Goal: Navigation & Orientation: Find specific page/section

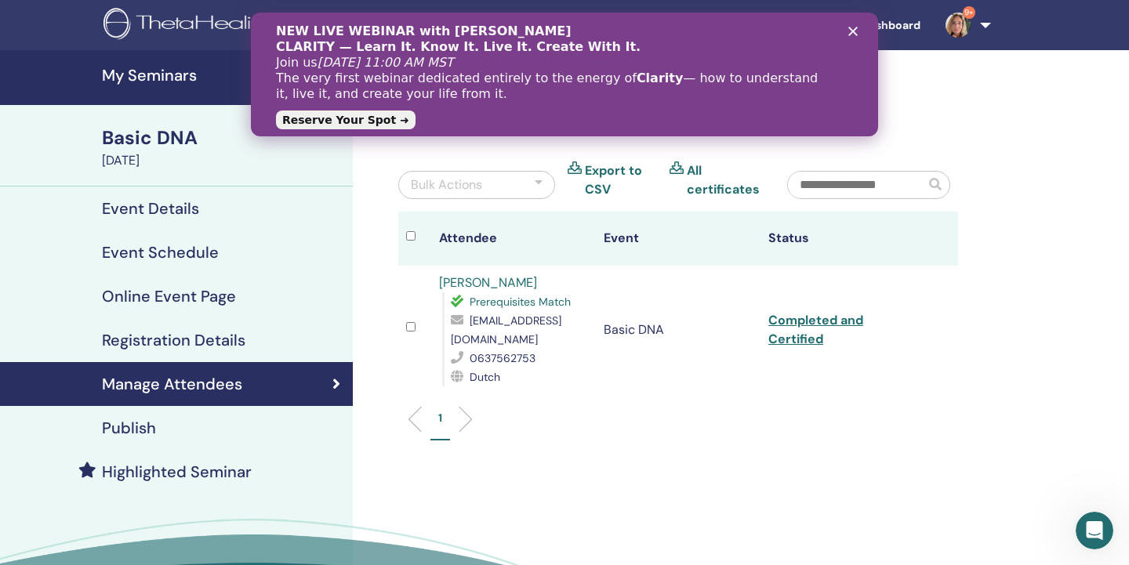
click at [183, 75] on h4 "My Seminars" at bounding box center [223, 75] width 242 height 19
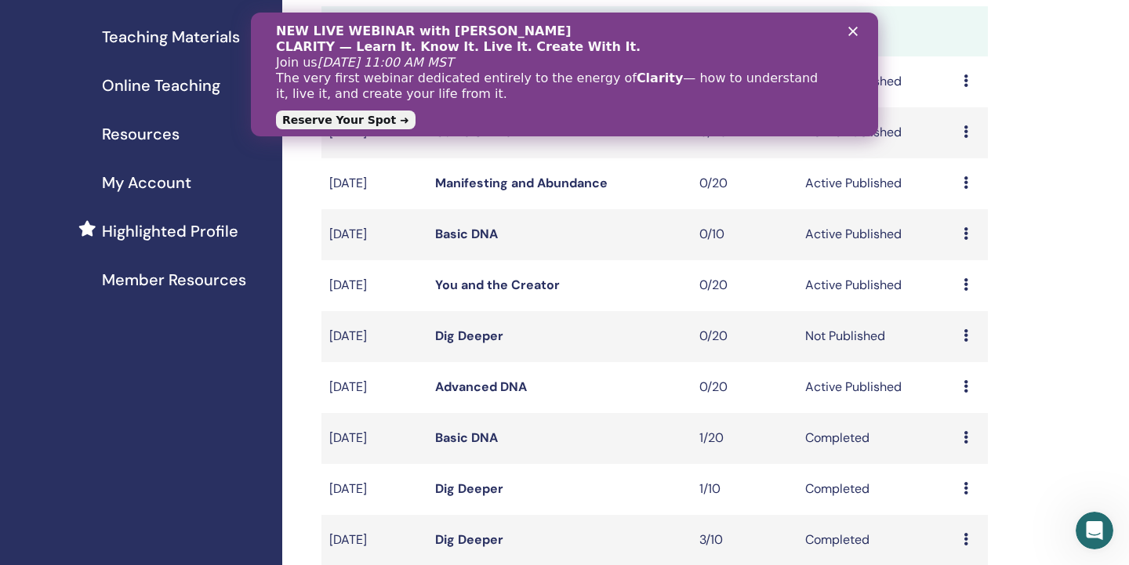
scroll to position [235, 0]
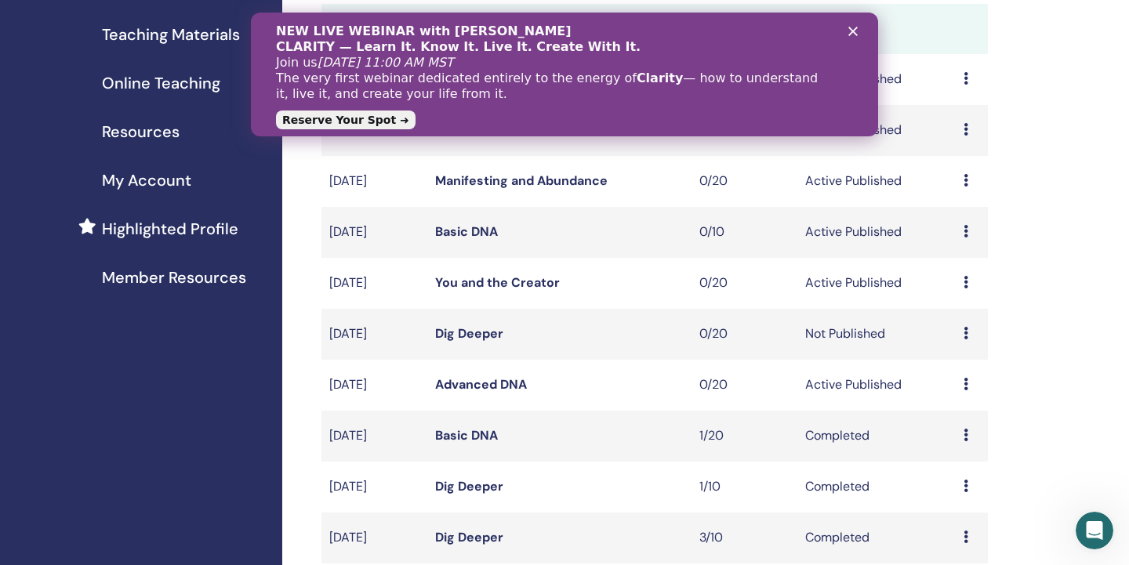
click at [467, 381] on link "Advanced DNA" at bounding box center [481, 384] width 92 height 16
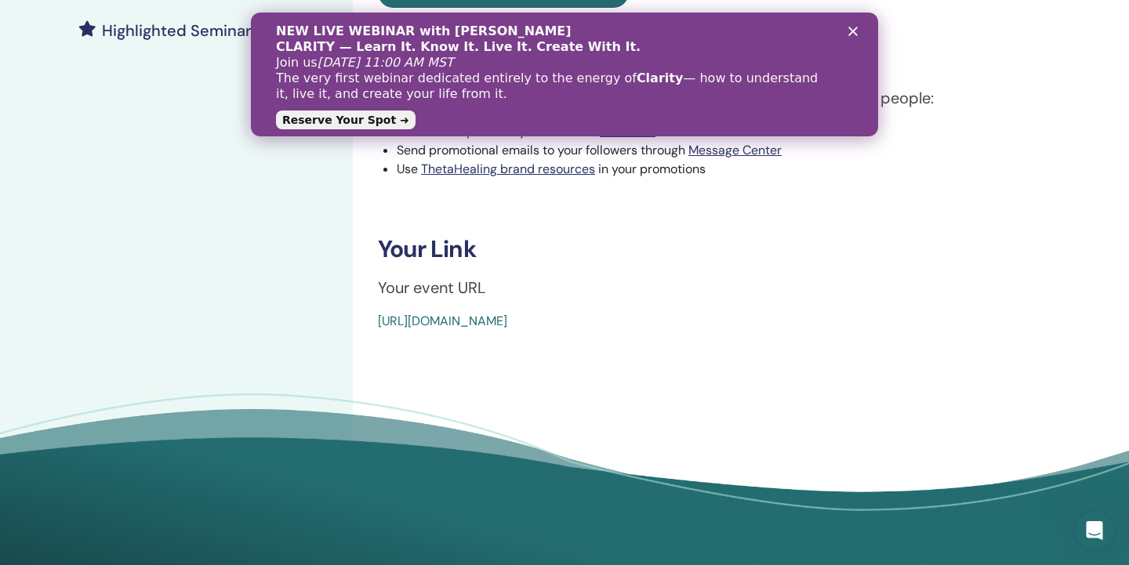
scroll to position [436, 0]
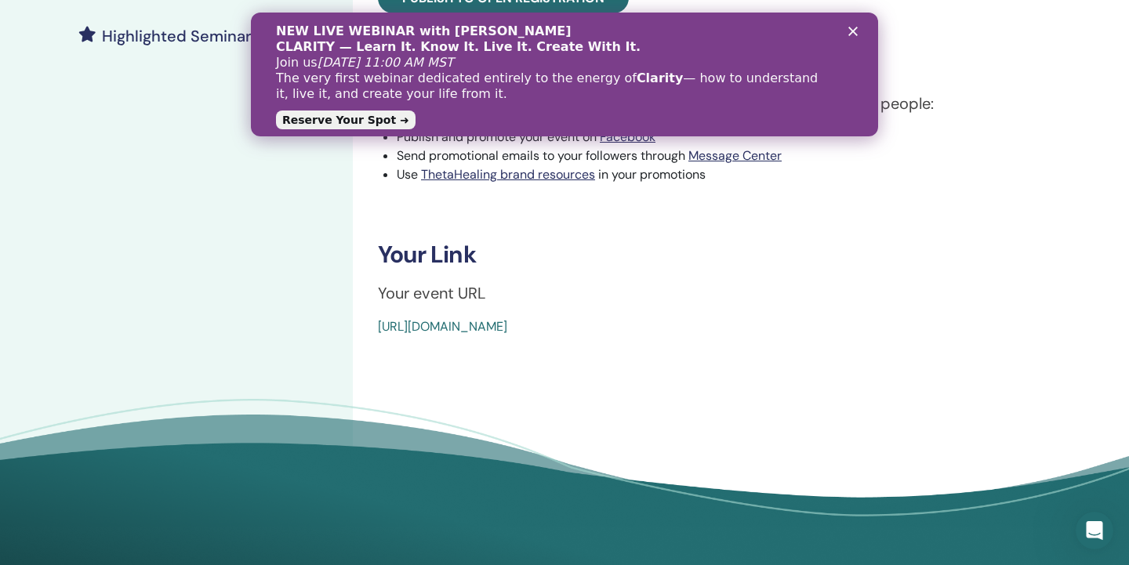
drag, startPoint x: 739, startPoint y: 325, endPoint x: 373, endPoint y: 325, distance: 366.3
copy link "https://www.thetahealing.com/seminar-376570-details.html"
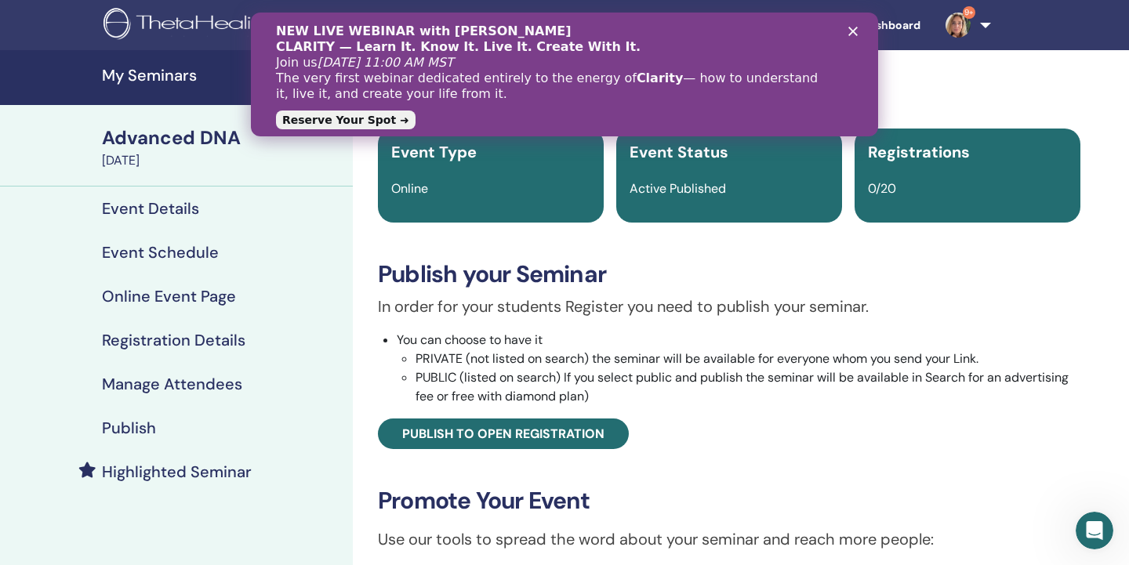
scroll to position [0, 0]
